Goal: Task Accomplishment & Management: Complete application form

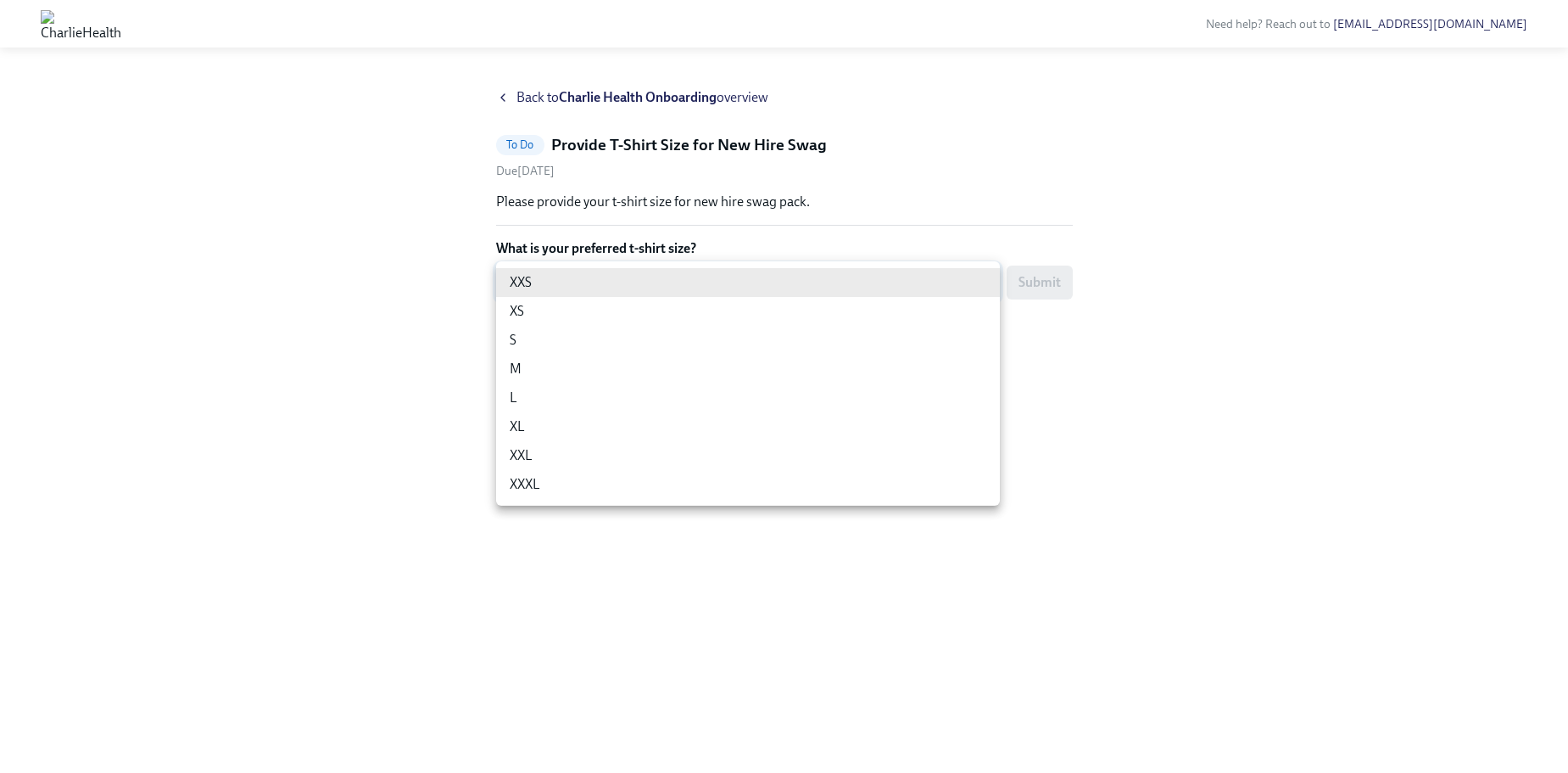
click at [680, 284] on body "Need help? Reach out to [EMAIL_ADDRESS][DOMAIN_NAME] Back to Charlie Health Onb…" at bounding box center [784, 386] width 1568 height 773
click at [643, 365] on li "M" at bounding box center [748, 369] width 503 height 29
type input "UEGyU4SCa"
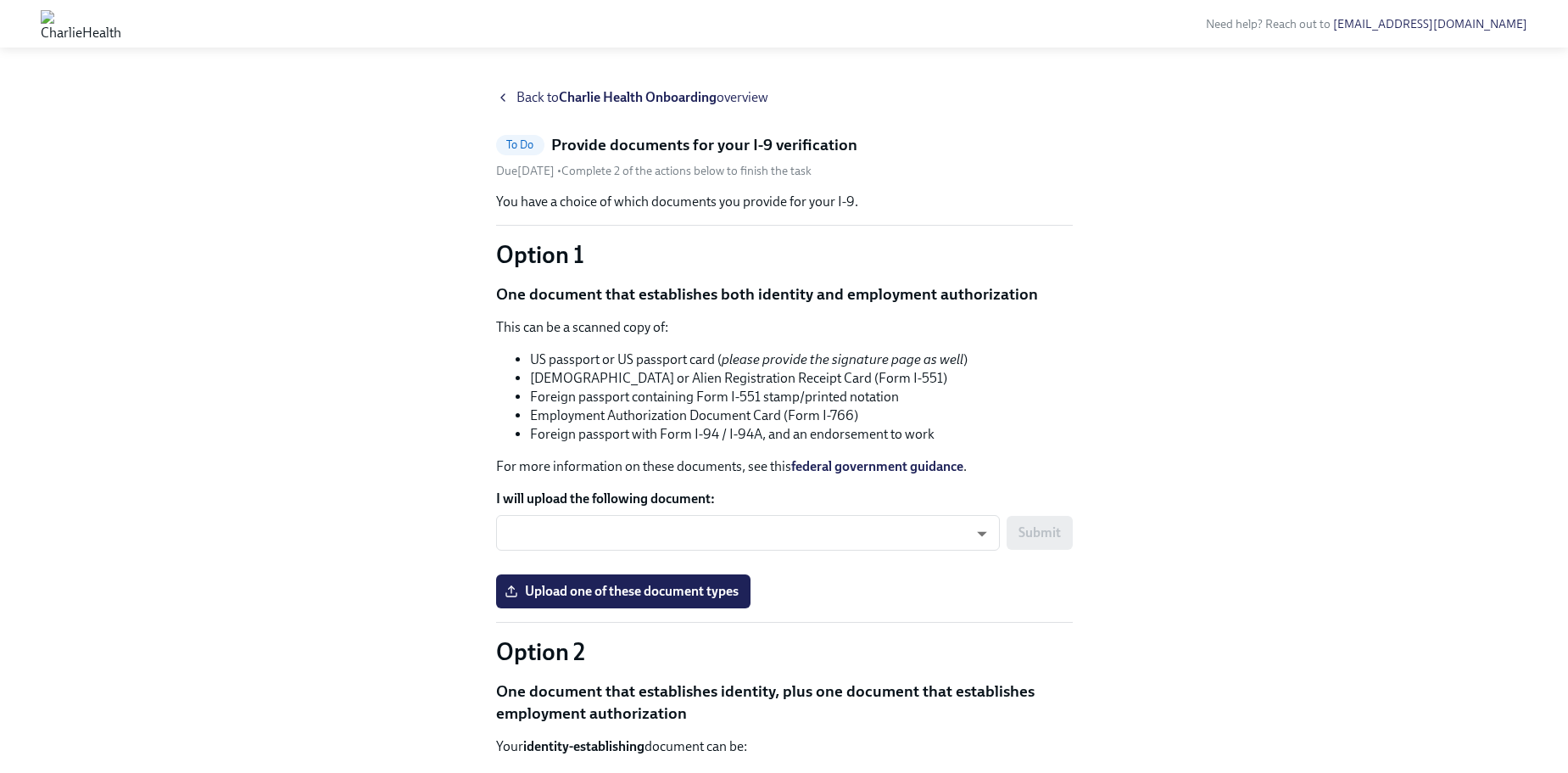
click at [434, 449] on div "Back to [PERSON_NAME] Health Onboarding overview To Do Provide documents for yo…" at bounding box center [784, 711] width 1487 height 1245
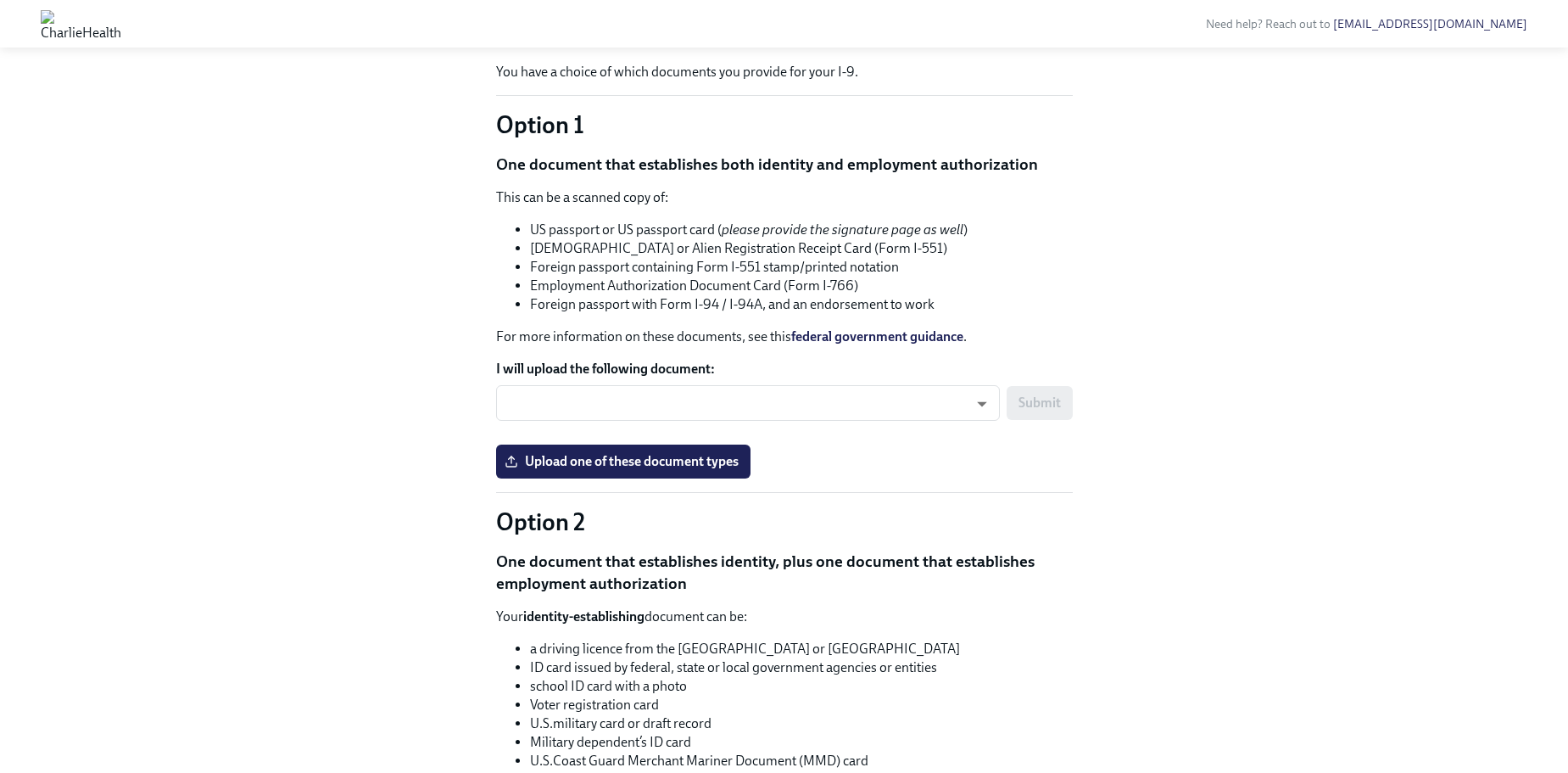
scroll to position [303, 0]
